Goal: Task Accomplishment & Management: Manage account settings

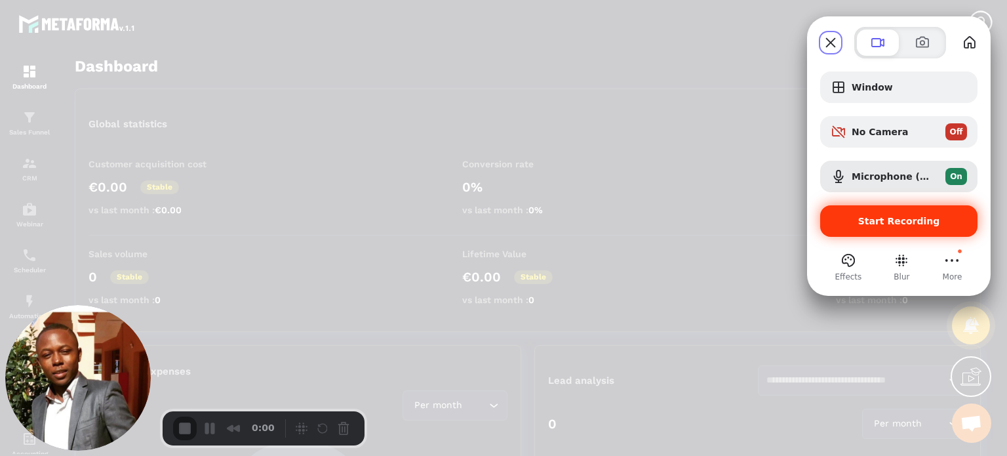
click at [883, 225] on span "Start Recording" at bounding box center [899, 221] width 82 height 10
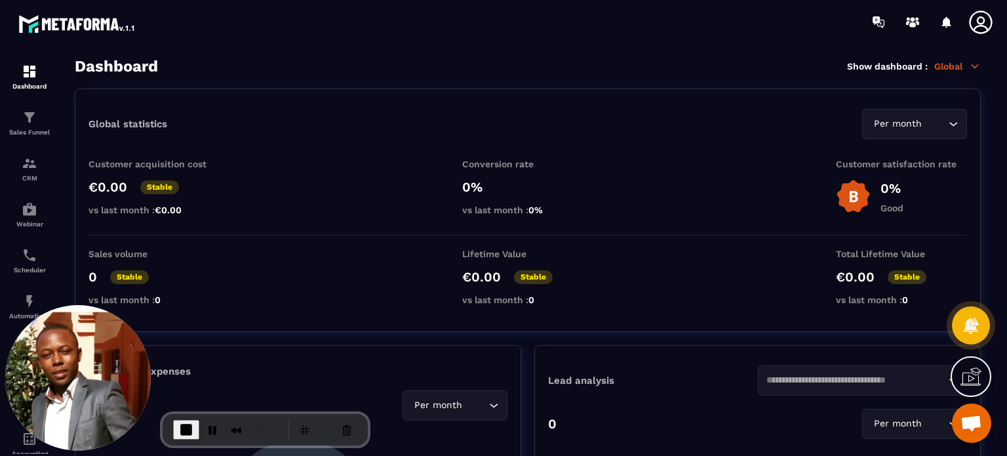
click at [971, 18] on icon at bounding box center [980, 21] width 23 height 23
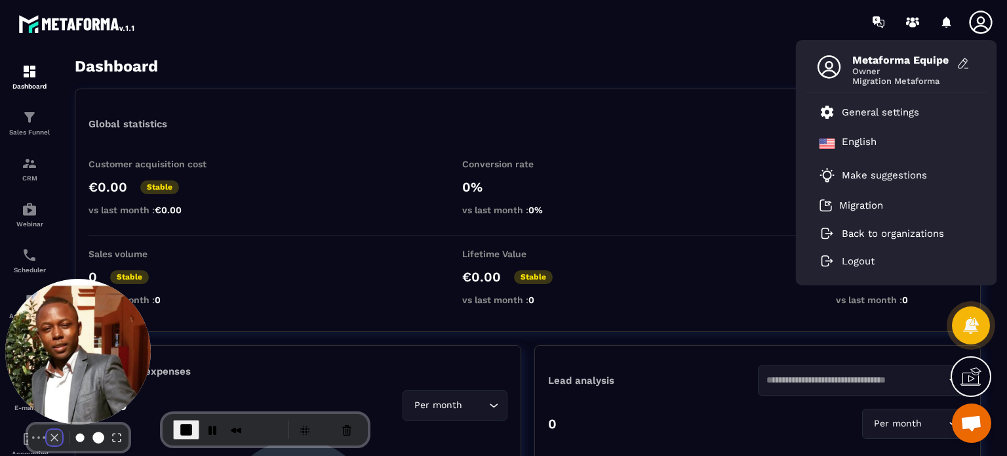
click at [50, 429] on button "Camera off" at bounding box center [55, 437] width 16 height 16
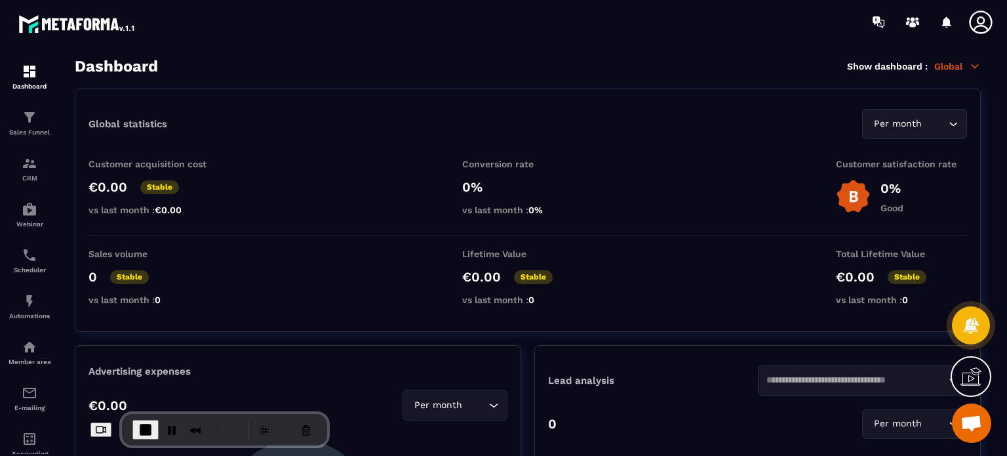
click at [296, 427] on button "Cancel Recording" at bounding box center [306, 429] width 21 height 21
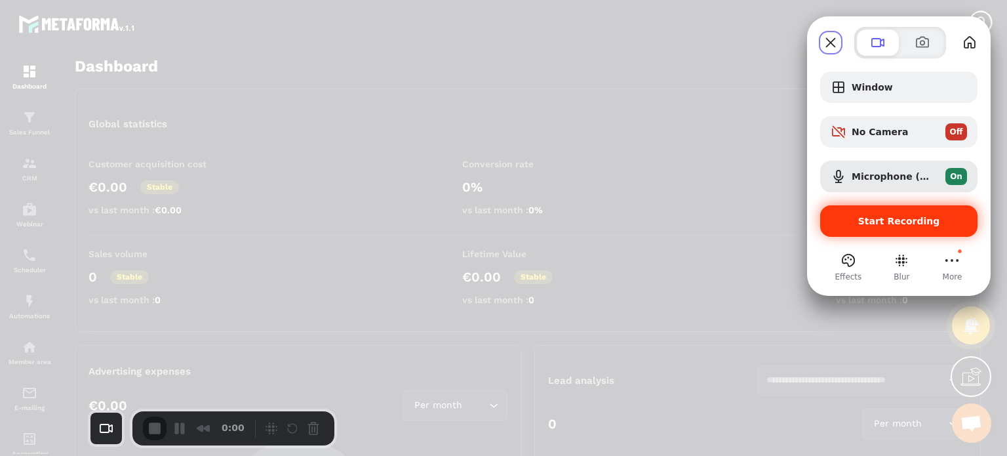
click at [921, 206] on div "Start Recording" at bounding box center [898, 220] width 157 height 31
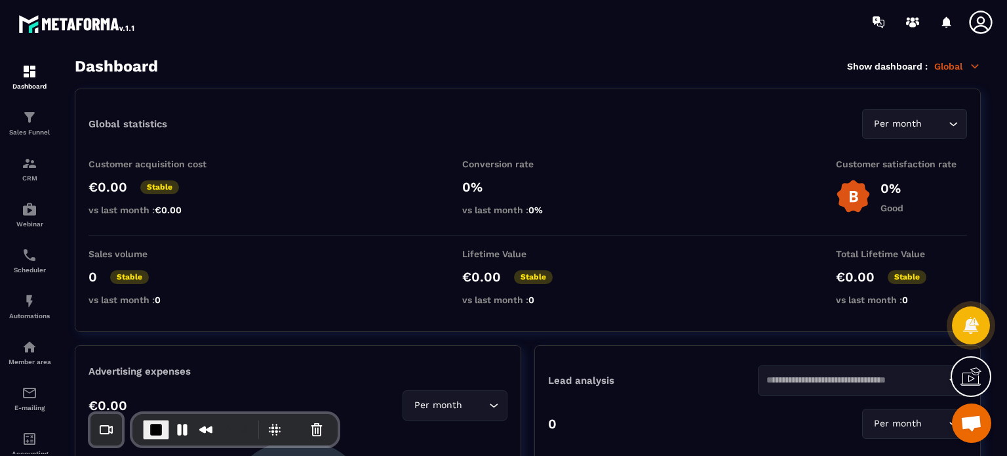
click at [987, 24] on icon at bounding box center [980, 22] width 26 height 26
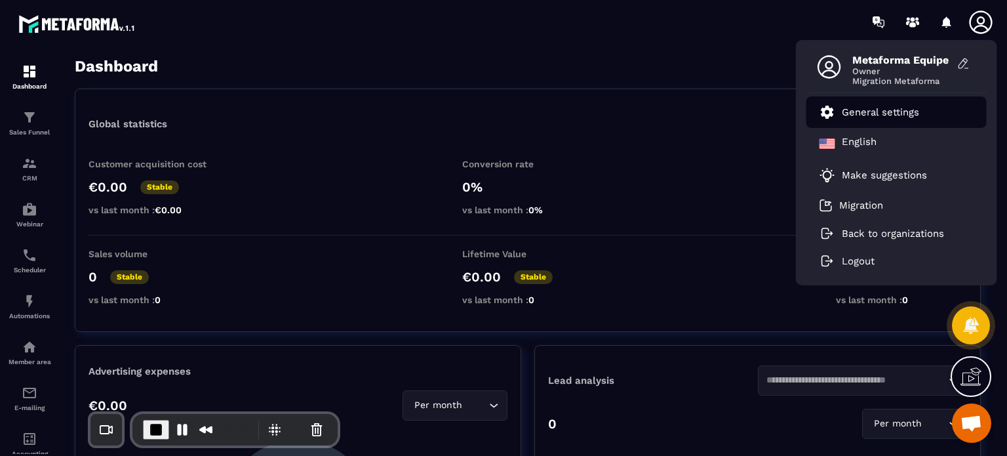
click at [901, 107] on p "General settings" at bounding box center [880, 112] width 77 height 12
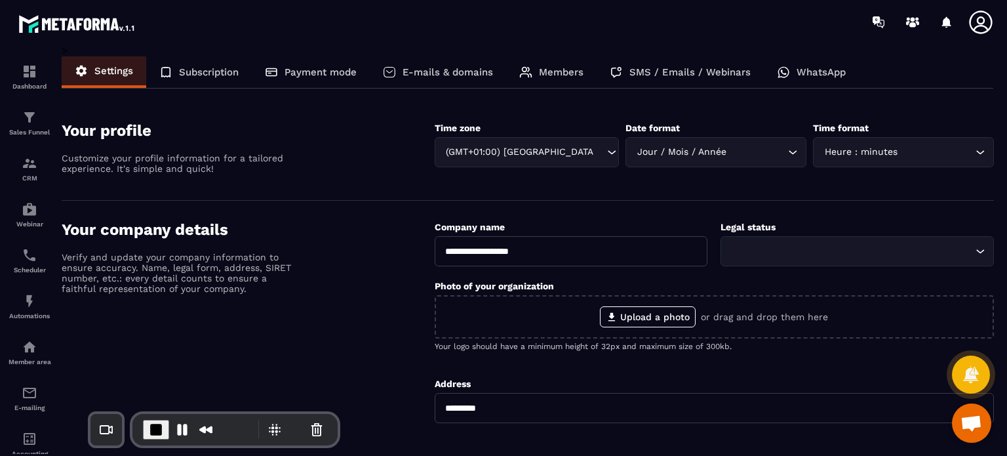
click at [548, 79] on div "Members" at bounding box center [551, 71] width 90 height 31
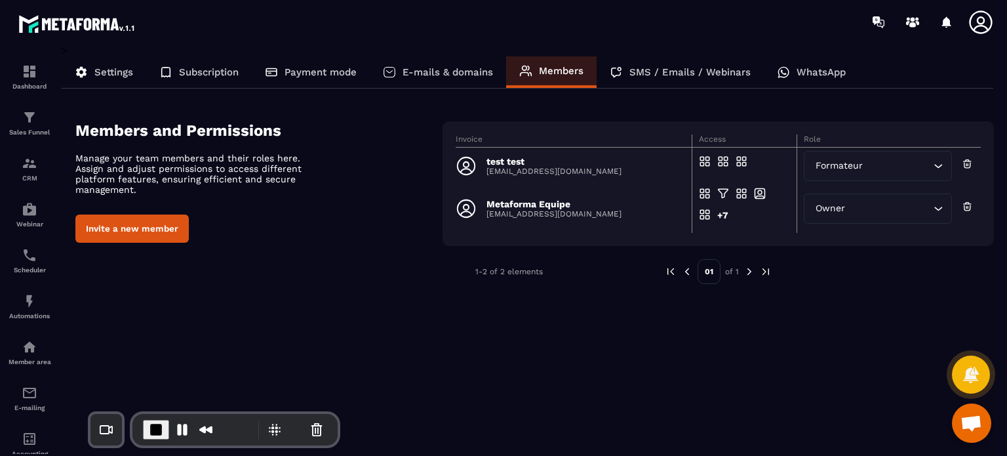
click at [149, 229] on button "Invite a new member" at bounding box center [131, 228] width 113 height 28
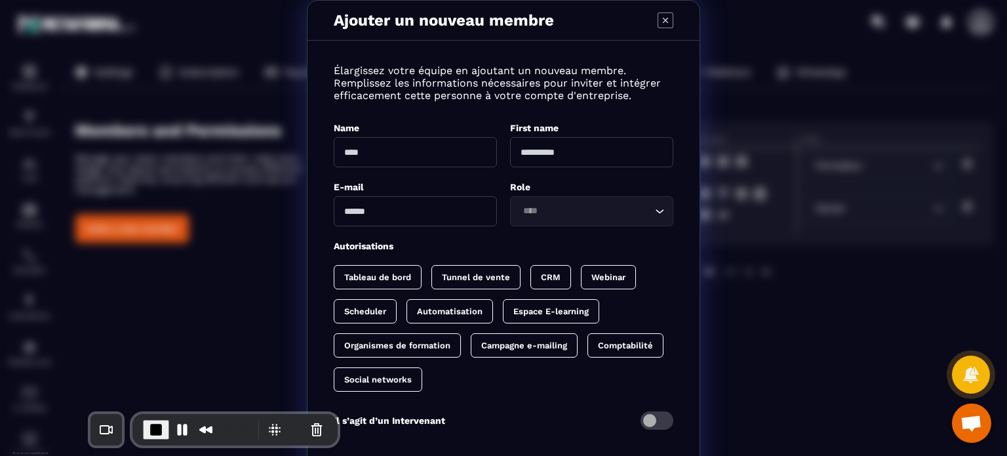
click at [415, 157] on input "Modal window" at bounding box center [415, 152] width 163 height 30
type input "******"
click at [552, 154] on input "Modal window" at bounding box center [591, 152] width 163 height 30
type input "*********"
click at [459, 211] on input "Modal window" at bounding box center [415, 211] width 163 height 30
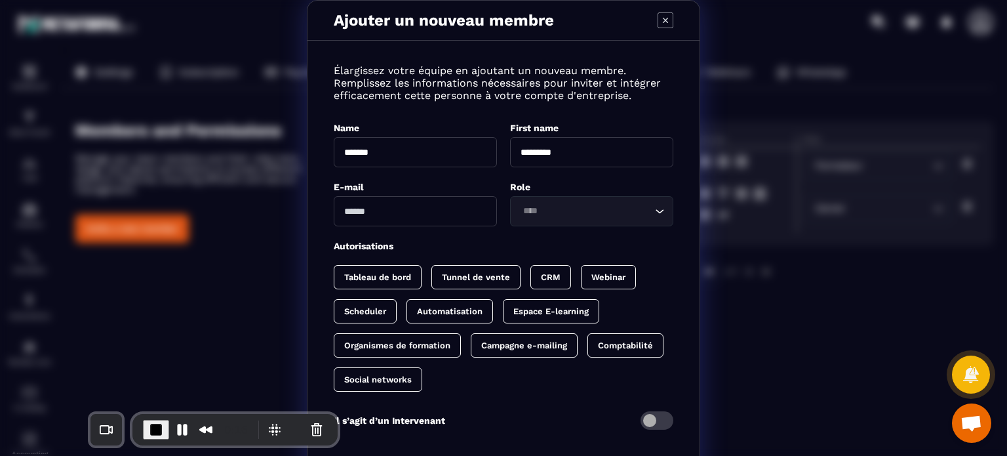
type input "*"
type input "**********"
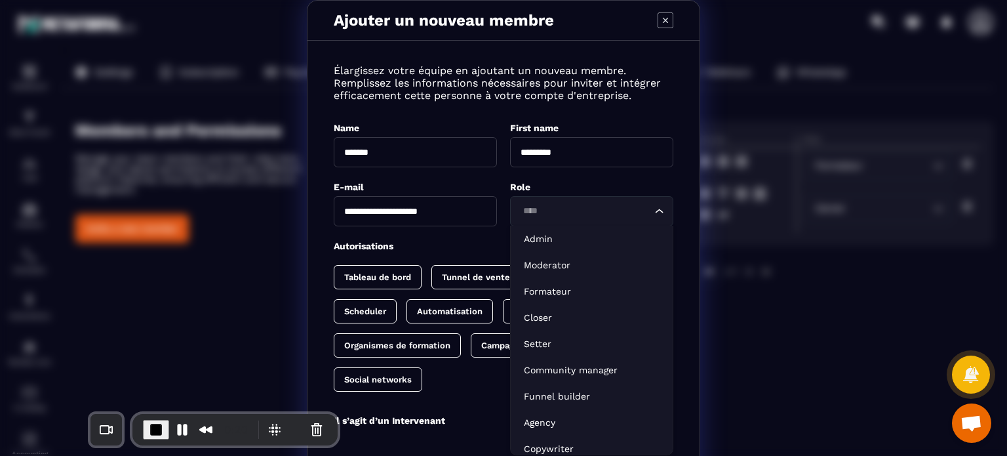
click at [540, 215] on input "Search for option" at bounding box center [584, 211] width 133 height 14
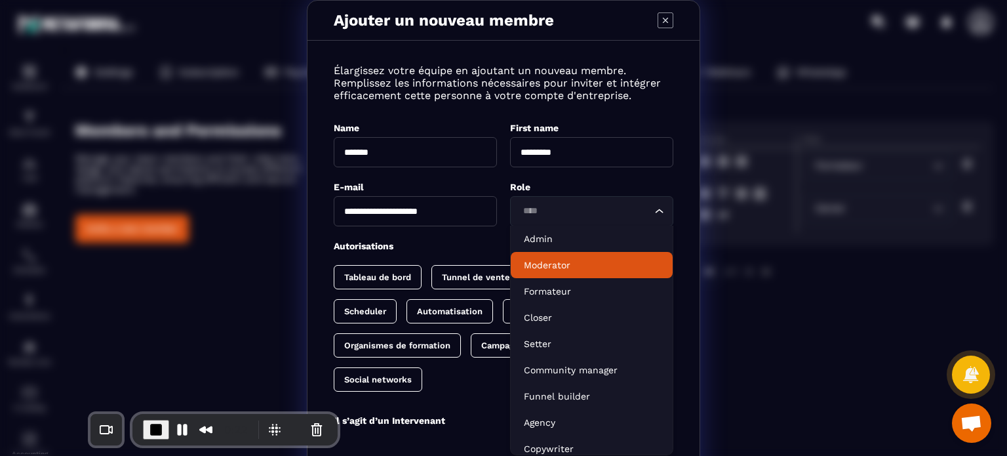
click at [539, 271] on p "Moderator" at bounding box center [592, 264] width 136 height 13
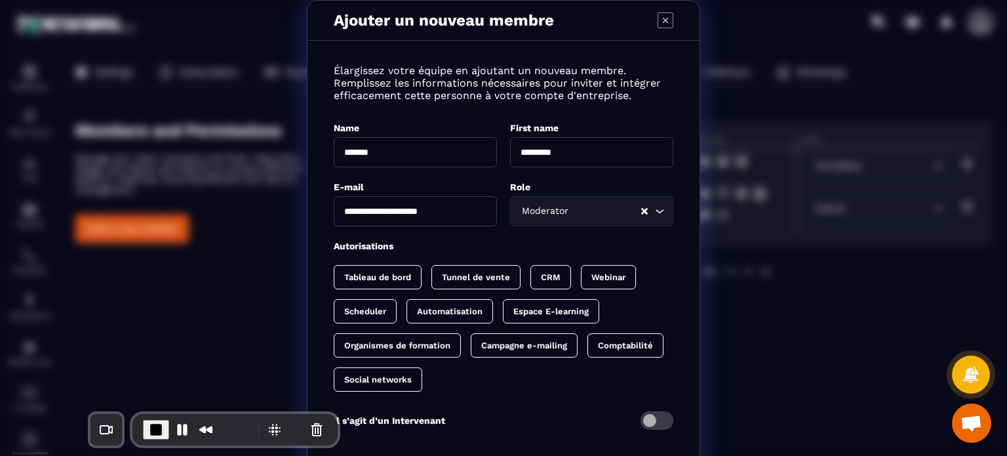
click at [406, 316] on div "Scheduler" at bounding box center [449, 311] width 87 height 24
click at [541, 278] on p "CRM" at bounding box center [551, 277] width 20 height 10
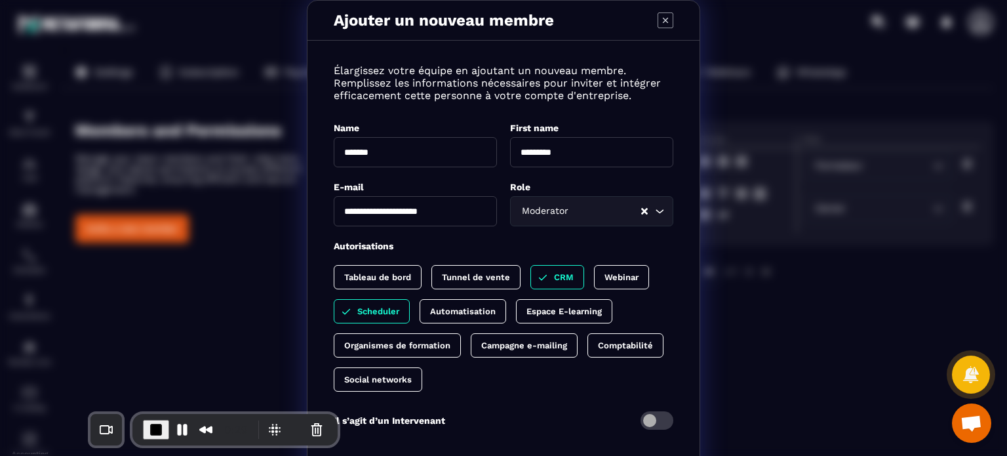
scroll to position [66, 0]
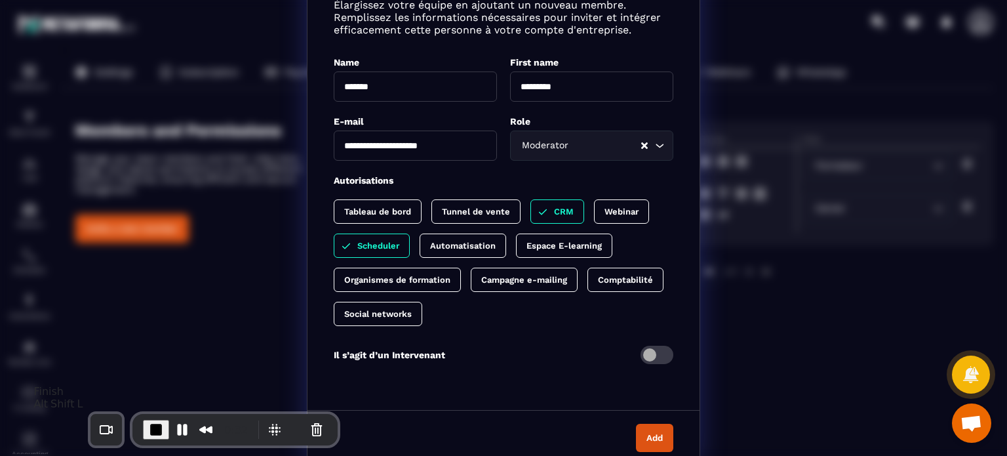
click at [148, 424] on span "End Recording" at bounding box center [156, 429] width 16 height 16
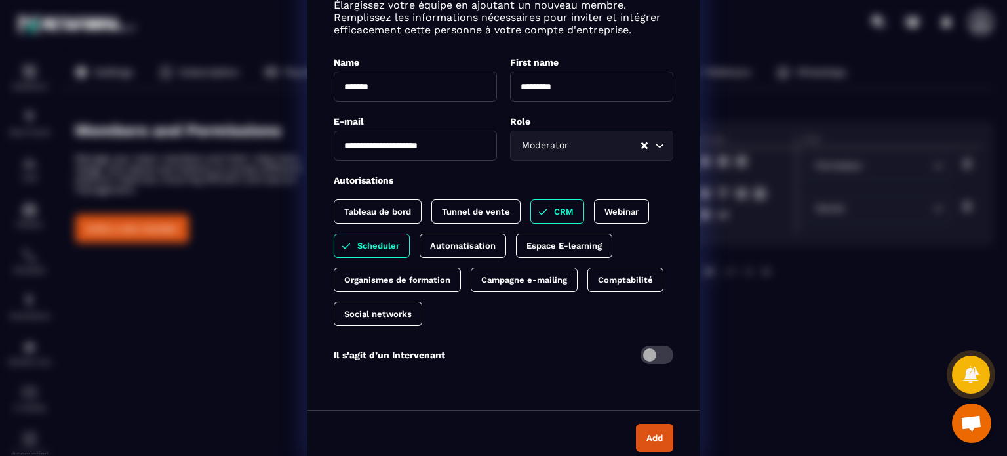
click at [236, 155] on div "**********" at bounding box center [503, 199] width 1007 height 531
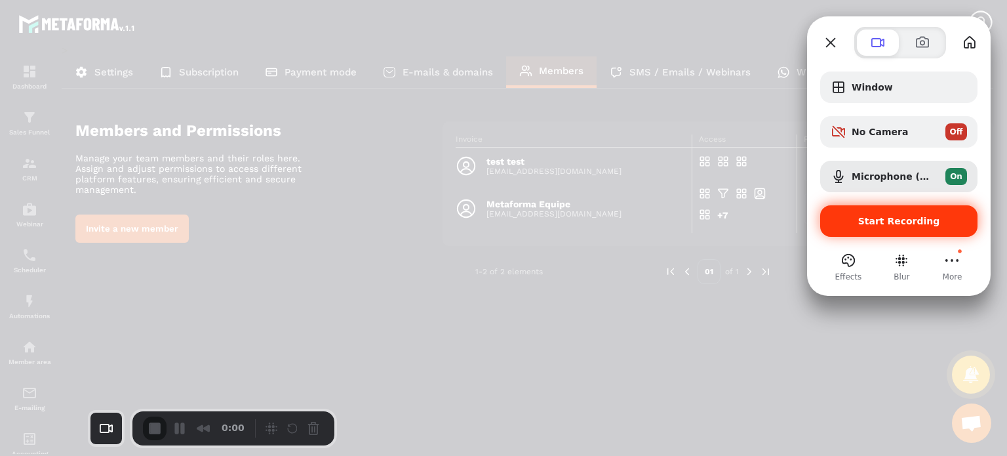
click at [849, 229] on div "Start Recording" at bounding box center [898, 220] width 157 height 31
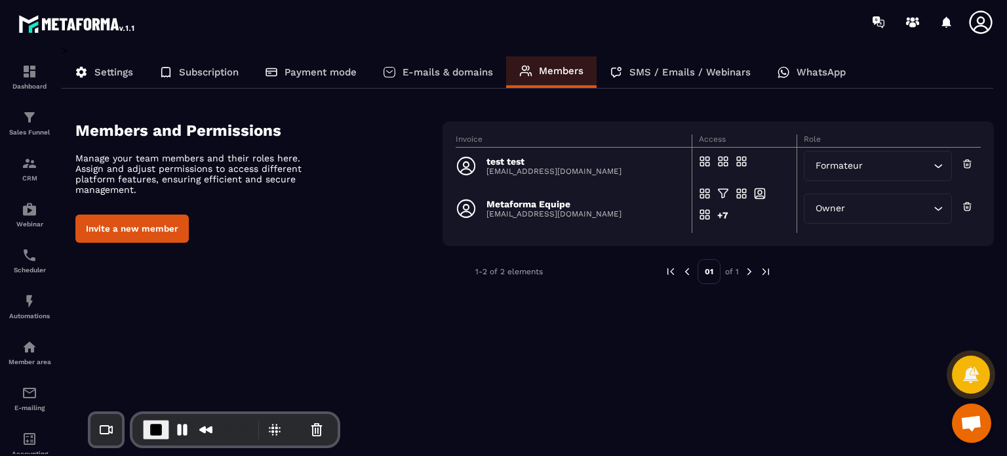
click at [154, 232] on button "Invite a new member" at bounding box center [131, 228] width 113 height 28
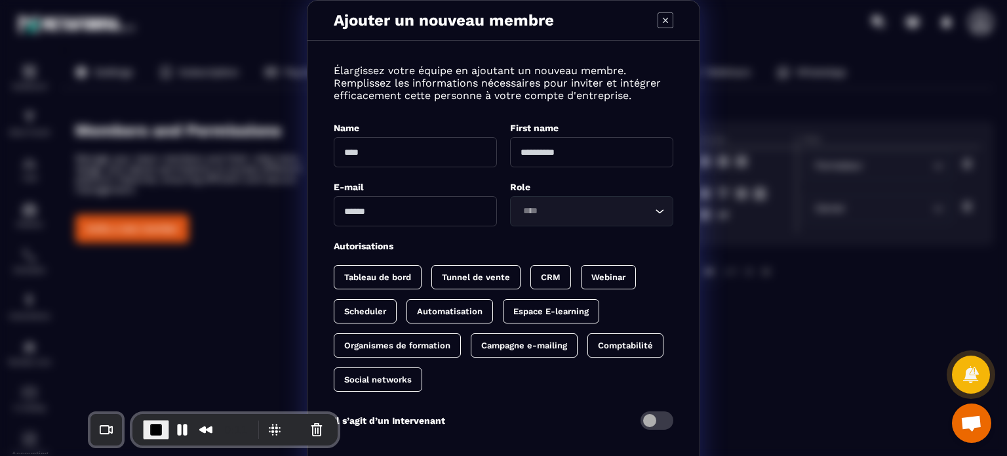
click at [657, 20] on icon "Modal window" at bounding box center [665, 20] width 16 height 16
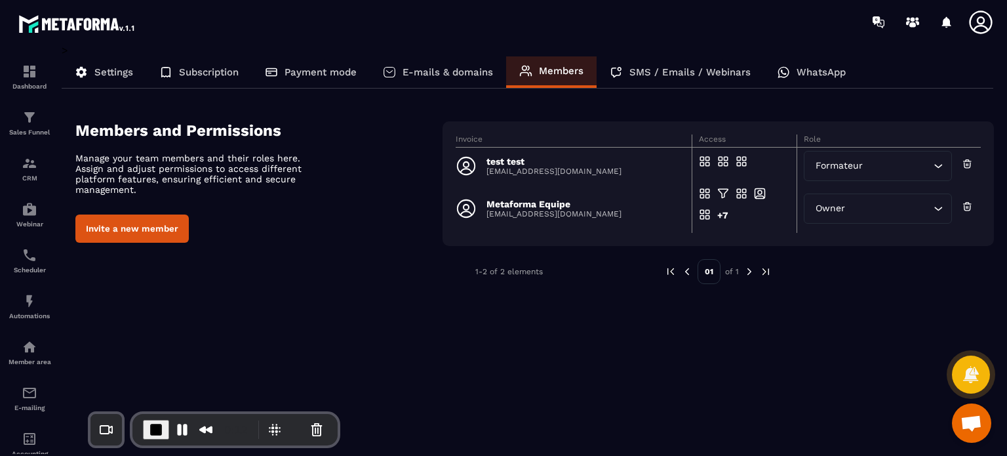
click at [980, 22] on icon at bounding box center [980, 22] width 26 height 26
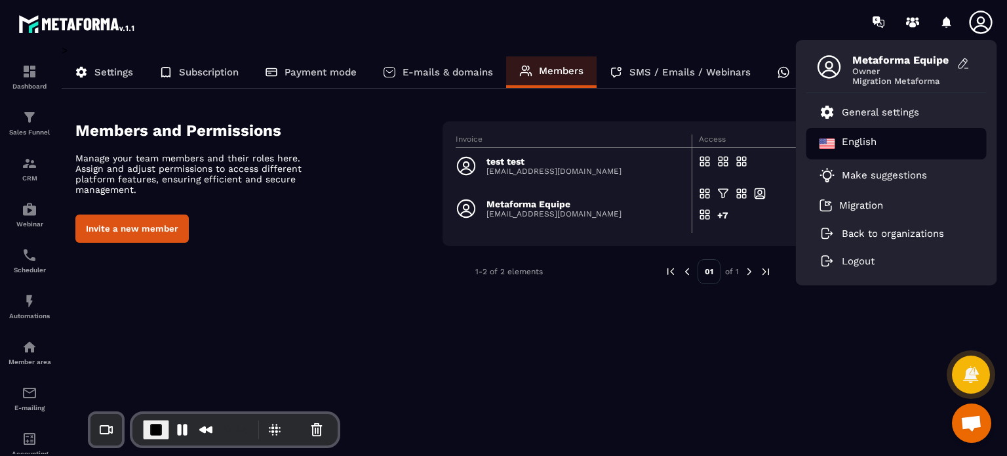
click at [851, 149] on p "English" at bounding box center [859, 144] width 35 height 16
